Goal: Task Accomplishment & Management: Manage account settings

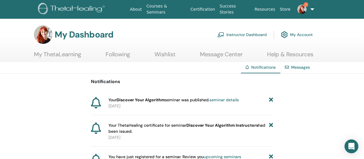
click at [253, 34] on link "Instructor Dashboard" at bounding box center [241, 34] width 49 height 13
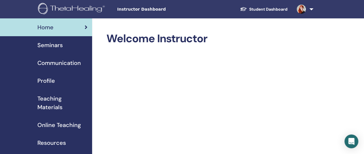
click at [55, 49] on span "Seminars" at bounding box center [49, 45] width 25 height 9
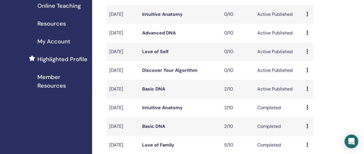
scroll to position [121, 0]
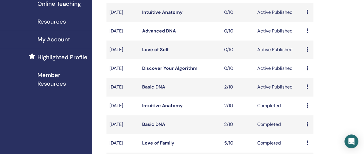
click at [154, 90] on link "Basic DNA" at bounding box center [153, 87] width 23 height 6
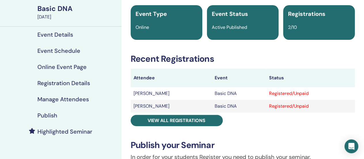
scroll to position [55, 0]
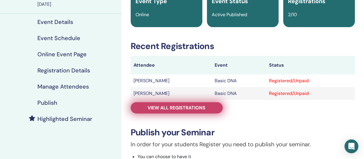
click at [180, 107] on span "View all registrations" at bounding box center [177, 107] width 58 height 6
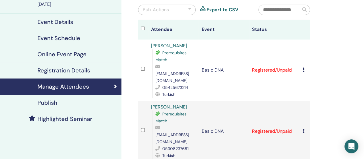
click at [303, 67] on icon at bounding box center [304, 69] width 2 height 5
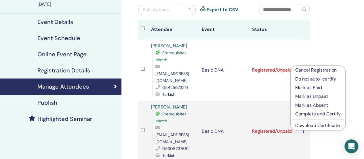
click at [305, 114] on p "Complete and Certify" at bounding box center [317, 113] width 45 height 7
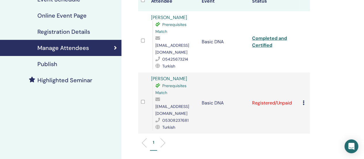
scroll to position [114, 0]
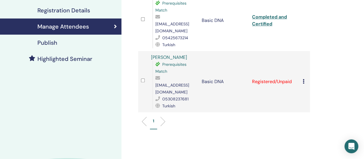
click at [304, 78] on div "Cancel Registration Do not auto-certify Mark as Paid Mark as Unpaid Mark as Abs…" at bounding box center [305, 81] width 4 height 7
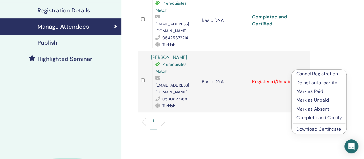
click at [257, 122] on div "Manage Attendees Bulk Actions Export to CSV All certificates Attendee Event Sta…" at bounding box center [242, 59] width 243 height 311
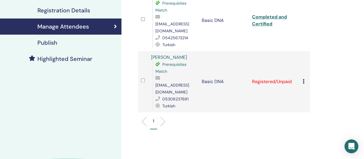
click at [303, 79] on icon at bounding box center [304, 81] width 2 height 5
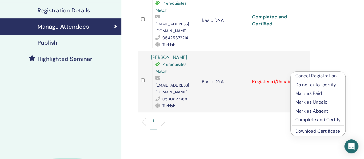
click at [318, 117] on p "Complete and Certify" at bounding box center [317, 119] width 45 height 7
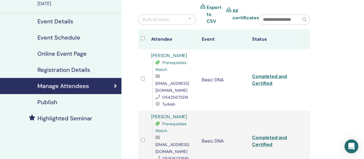
scroll to position [51, 0]
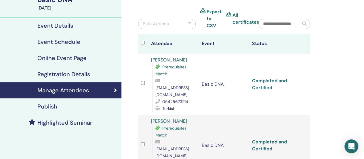
click at [263, 79] on link "Completed and Certified" at bounding box center [269, 83] width 35 height 13
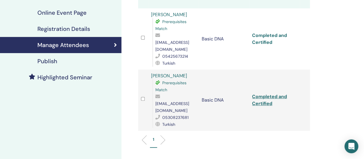
scroll to position [108, 0]
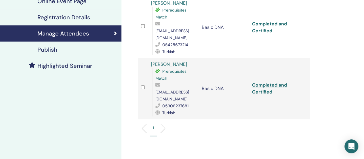
click at [264, 82] on link "Completed and Certified" at bounding box center [269, 88] width 35 height 13
